Goal: Information Seeking & Learning: Learn about a topic

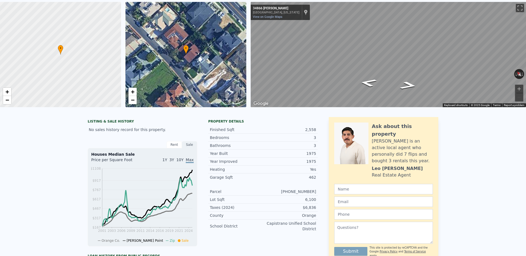
scroll to position [2, 0]
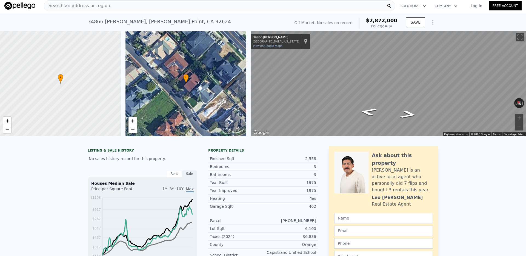
click at [163, 8] on div "Search an address or region" at bounding box center [219, 5] width 351 height 11
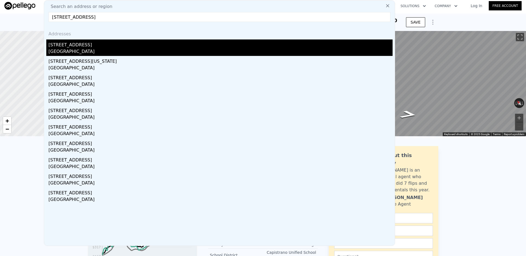
type input "[STREET_ADDRESS]"
click at [147, 44] on div "[STREET_ADDRESS]" at bounding box center [220, 43] width 344 height 9
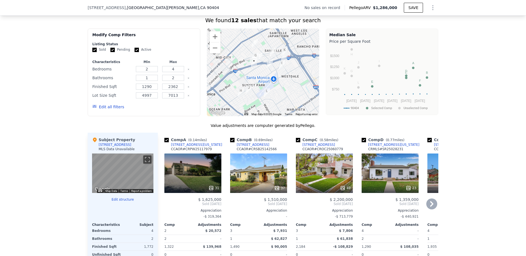
scroll to position [414, 0]
click at [212, 37] on button "Zoom in" at bounding box center [215, 36] width 11 height 11
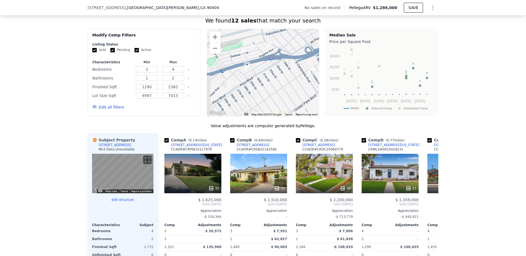
drag, startPoint x: 242, startPoint y: 59, endPoint x: 262, endPoint y: 78, distance: 27.3
click at [262, 78] on div at bounding box center [263, 73] width 113 height 88
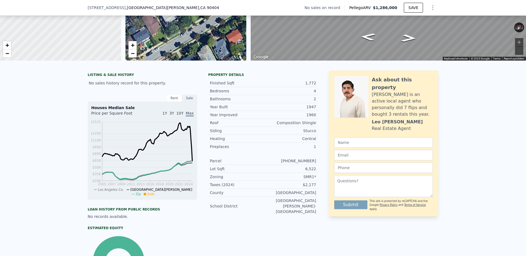
scroll to position [59, 0]
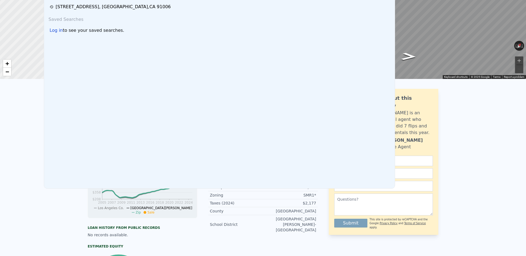
scroll to position [2, 0]
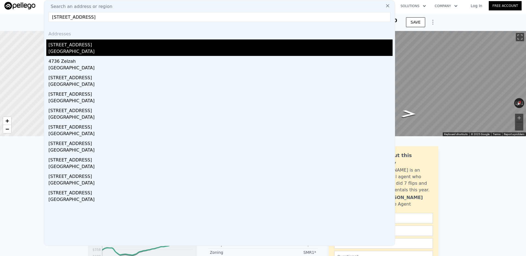
type input "[STREET_ADDRESS]"
click at [118, 45] on div "[STREET_ADDRESS]" at bounding box center [220, 43] width 344 height 9
